Goal: Transaction & Acquisition: Download file/media

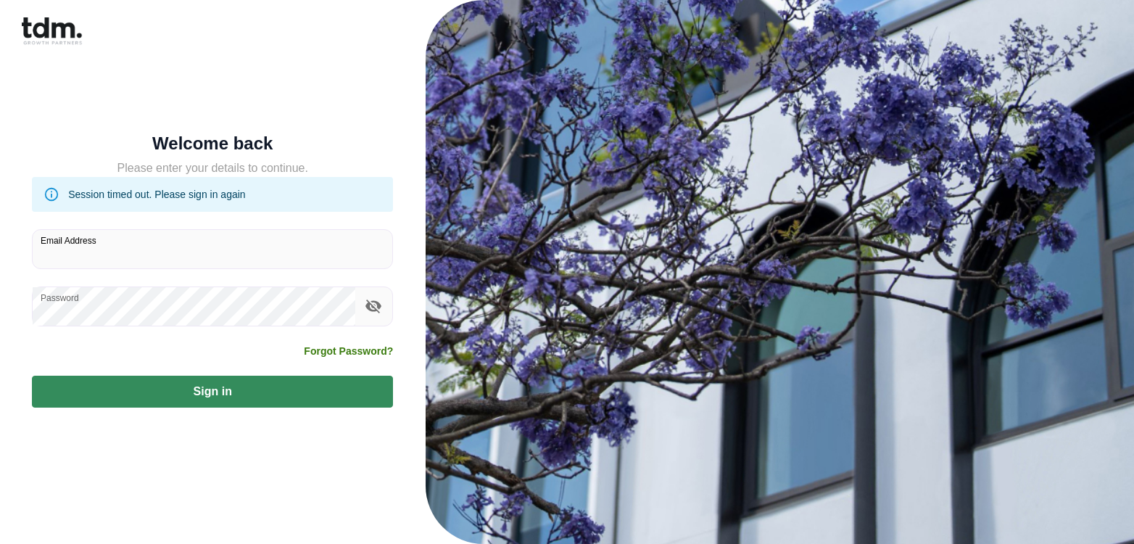
click at [81, 289] on div "Password" at bounding box center [212, 297] width 361 height 57
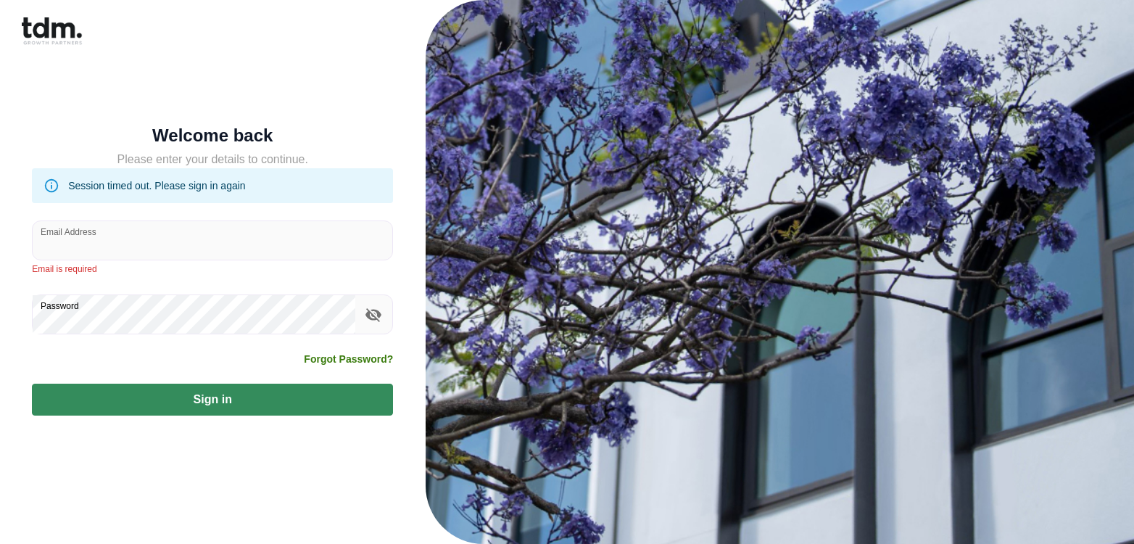
type input "**********"
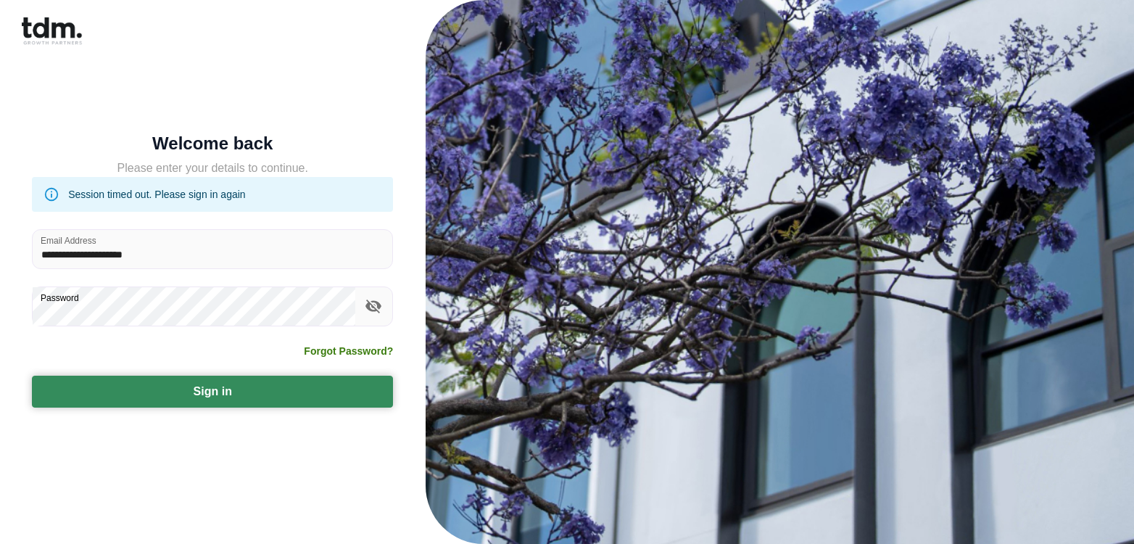
click at [311, 390] on button "Sign in" at bounding box center [212, 392] width 361 height 32
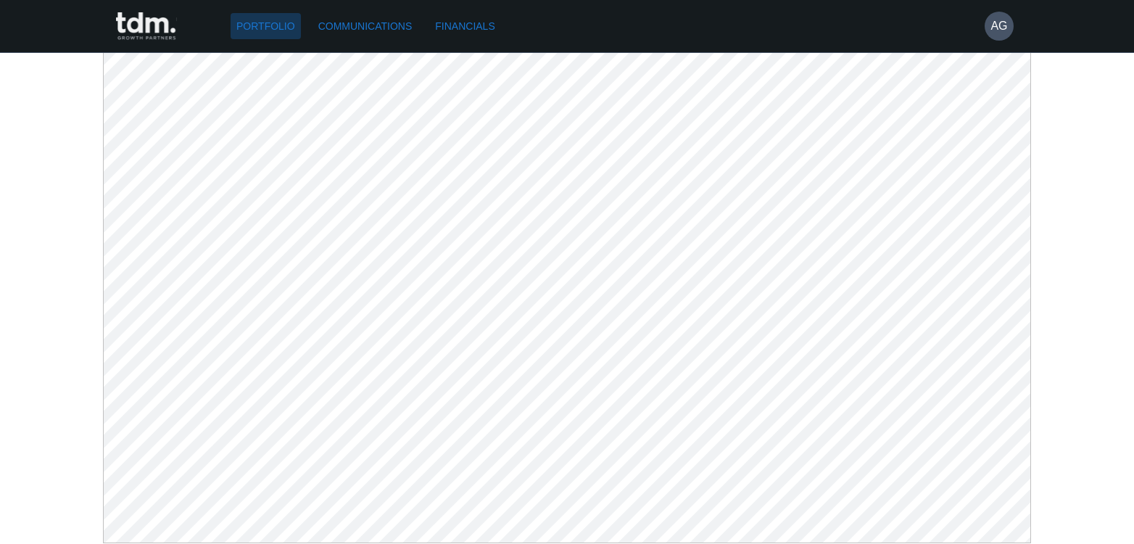
click at [265, 28] on link "Portfolio" at bounding box center [266, 26] width 70 height 27
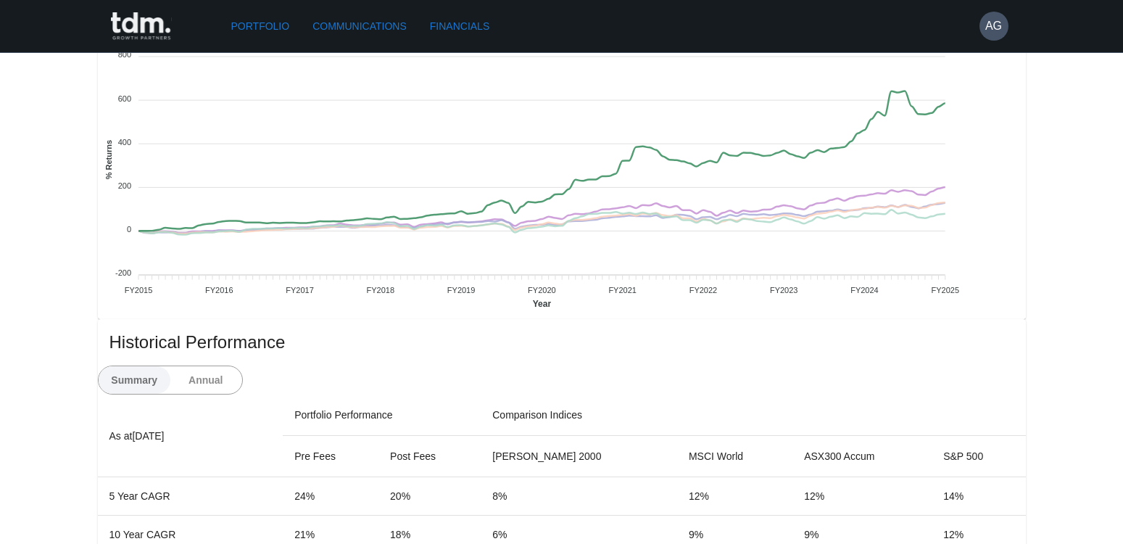
scroll to position [652, 0]
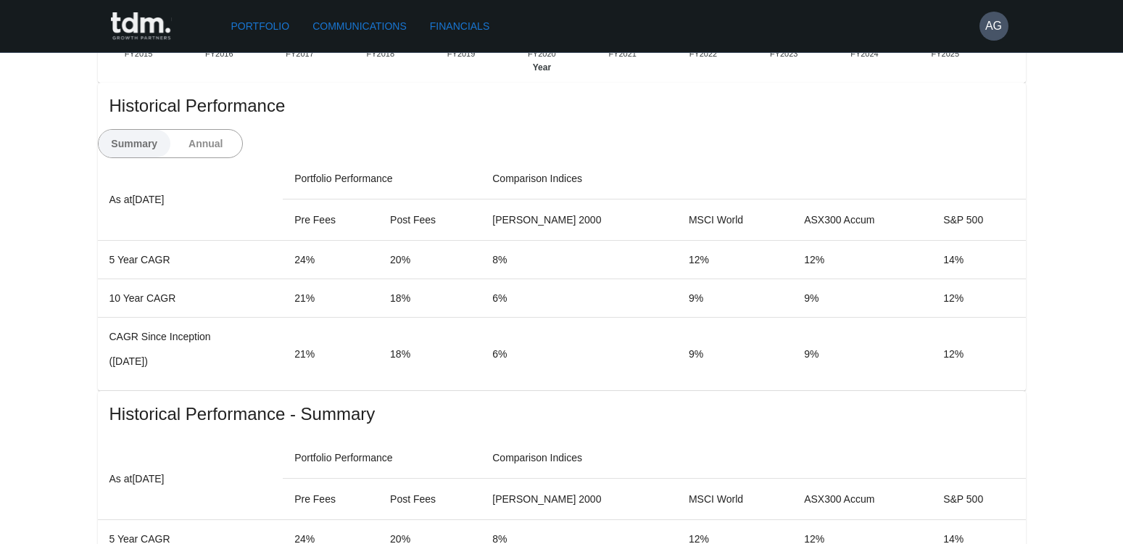
click at [390, 28] on link "Communications" at bounding box center [360, 26] width 106 height 27
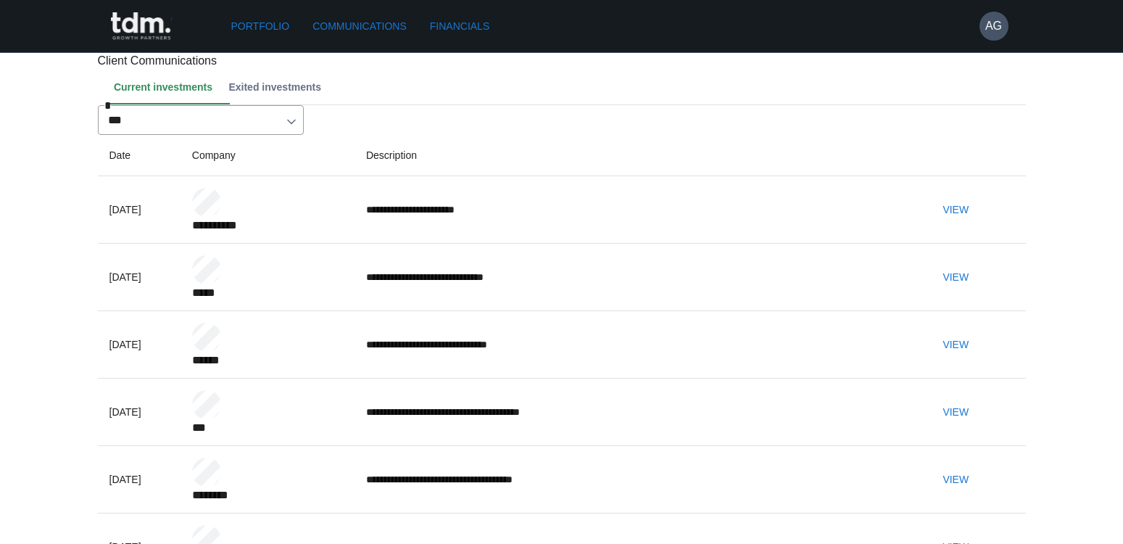
click at [495, 28] on link "Financials" at bounding box center [459, 26] width 71 height 27
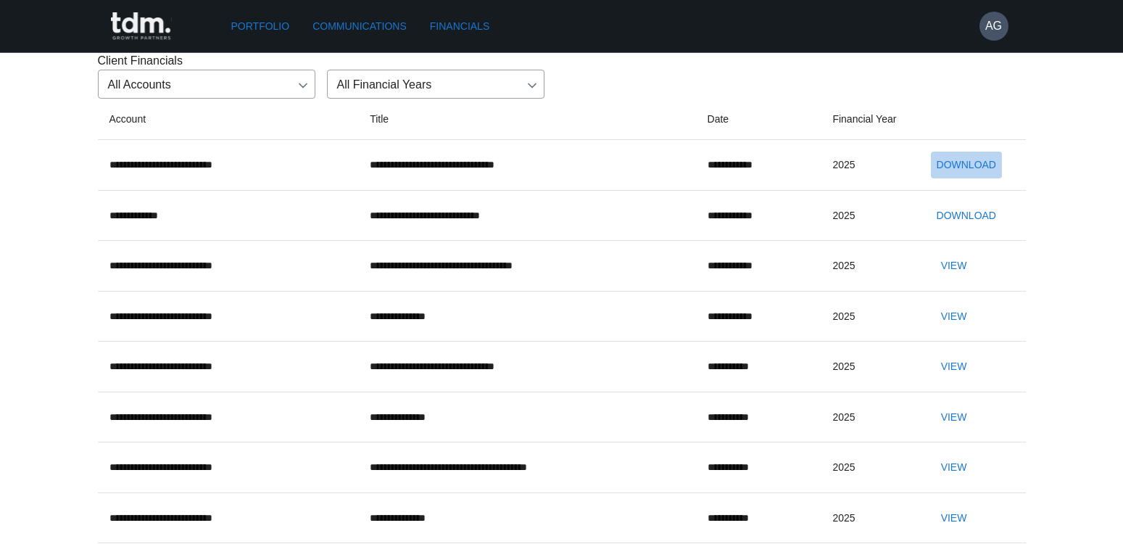
click at [990, 178] on button "Download" at bounding box center [966, 165] width 71 height 27
